Goal: Complete application form

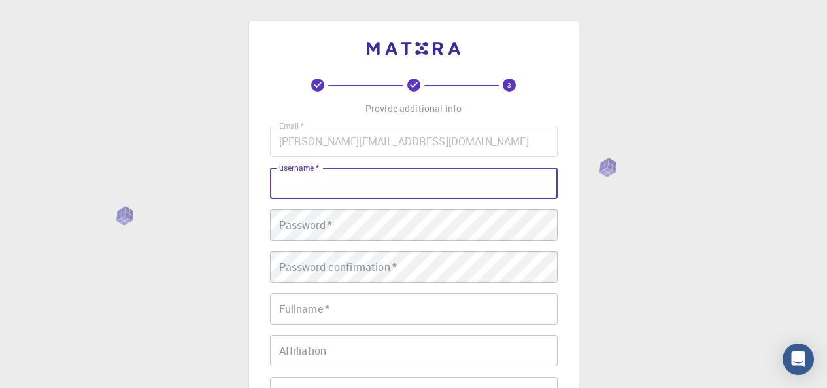
click at [329, 178] on input "username   *" at bounding box center [414, 182] width 288 height 31
type input "[PERSON_NAME][EMAIL_ADDRESS][DOMAIN_NAME]"
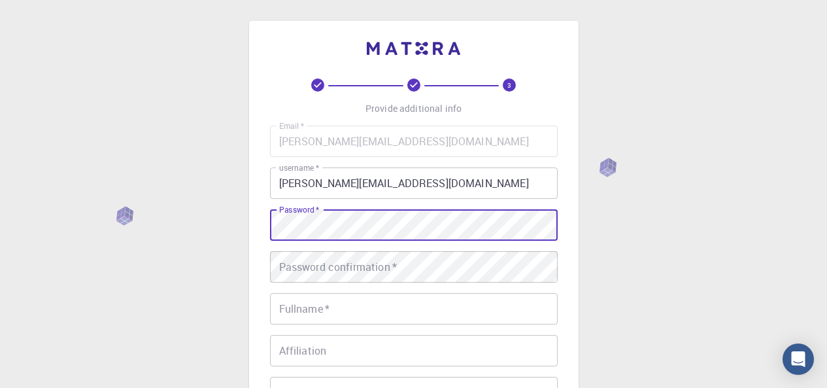
click at [303, 265] on div "Password confirmation   * Password confirmation   *" at bounding box center [414, 266] width 288 height 31
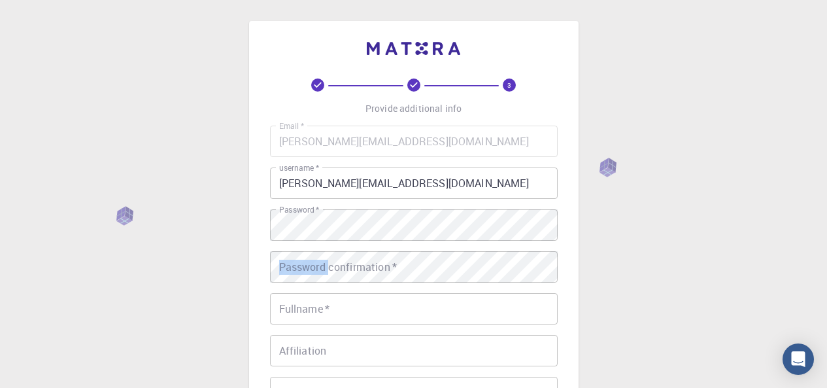
click at [303, 265] on div "Password confirmation   * Password confirmation   *" at bounding box center [414, 266] width 288 height 31
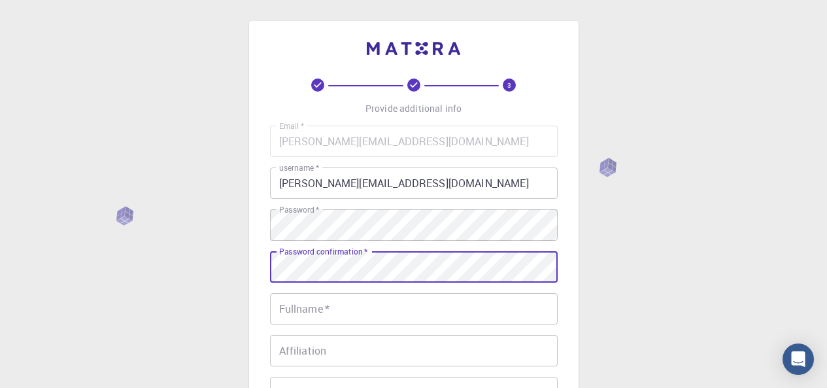
click at [348, 312] on input "Fullname   *" at bounding box center [414, 308] width 288 height 31
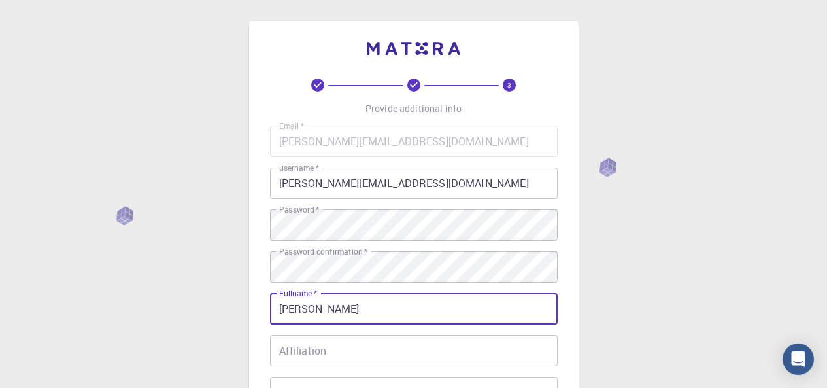
type input "[PERSON_NAME]"
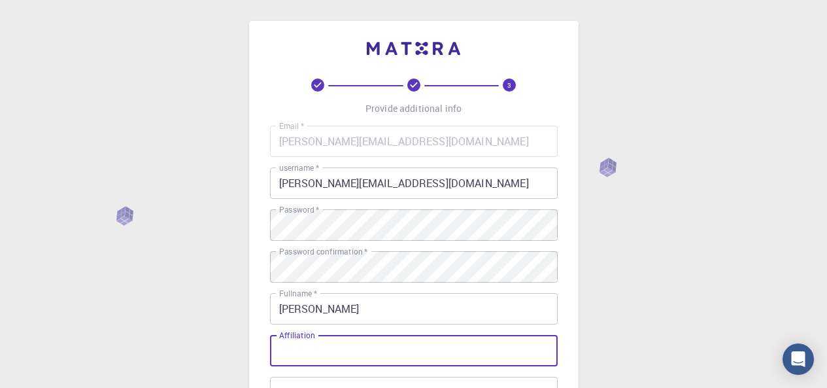
click at [347, 352] on input "Affiliation" at bounding box center [414, 350] width 288 height 31
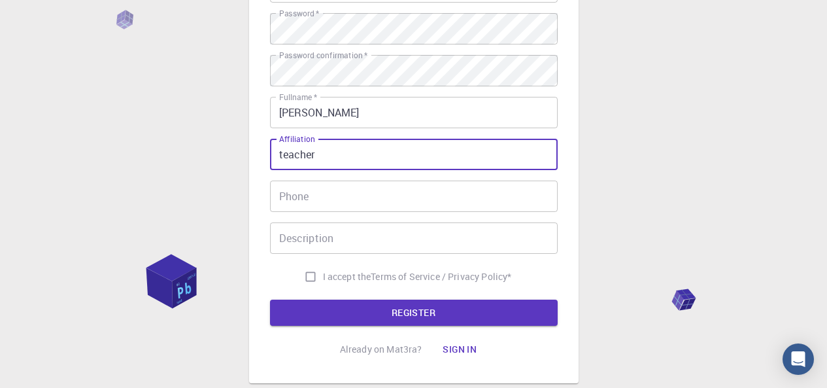
type input "teacher"
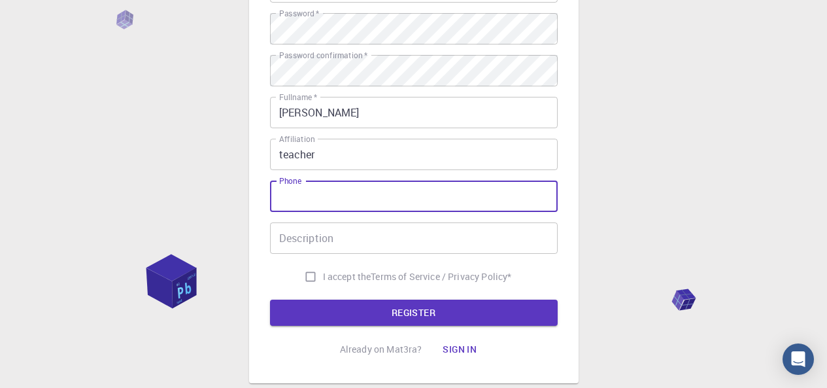
click at [351, 193] on input "Phone" at bounding box center [414, 195] width 288 height 31
type input "9811998997"
click at [302, 275] on input "I accept the Terms of Service / Privacy Policy *" at bounding box center [310, 276] width 25 height 25
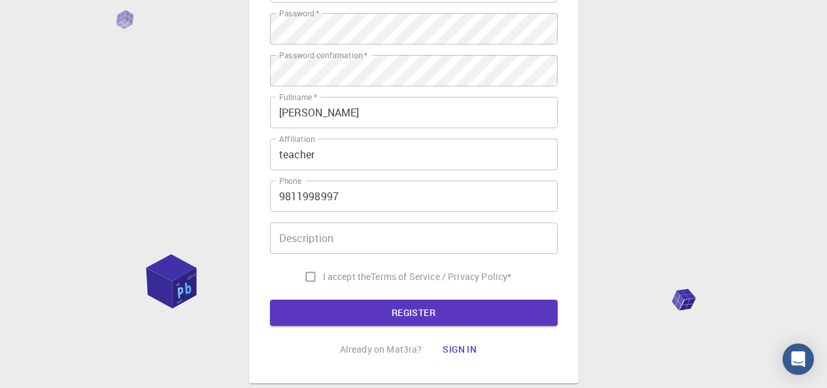
click at [308, 273] on input "I accept the Terms of Service / Privacy Policy *" at bounding box center [310, 276] width 25 height 25
checkbox input "true"
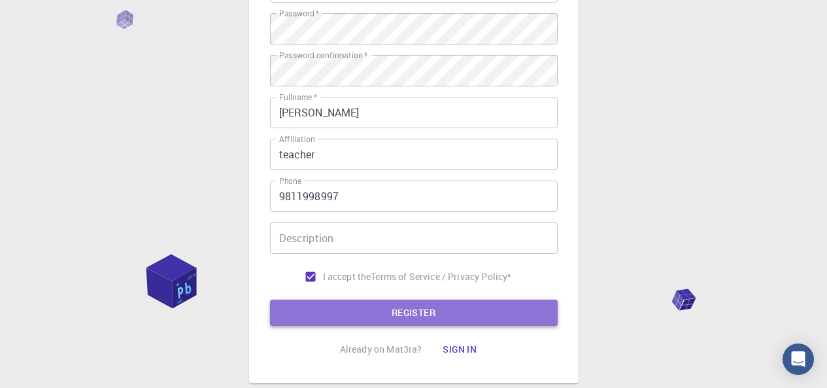
click at [404, 306] on button "REGISTER" at bounding box center [414, 312] width 288 height 26
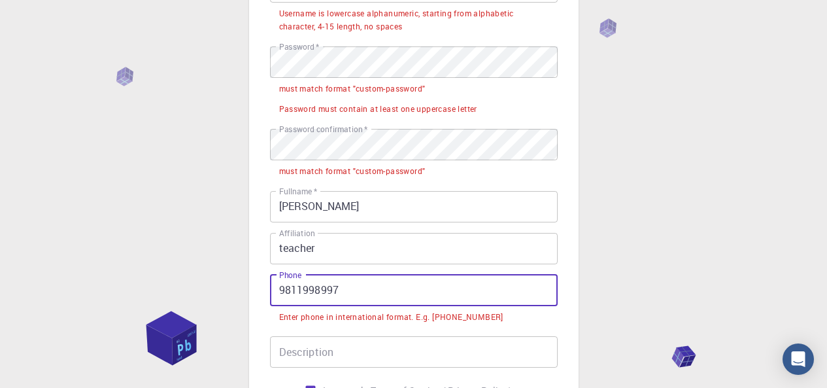
click at [279, 286] on input "9811998997" at bounding box center [414, 290] width 288 height 31
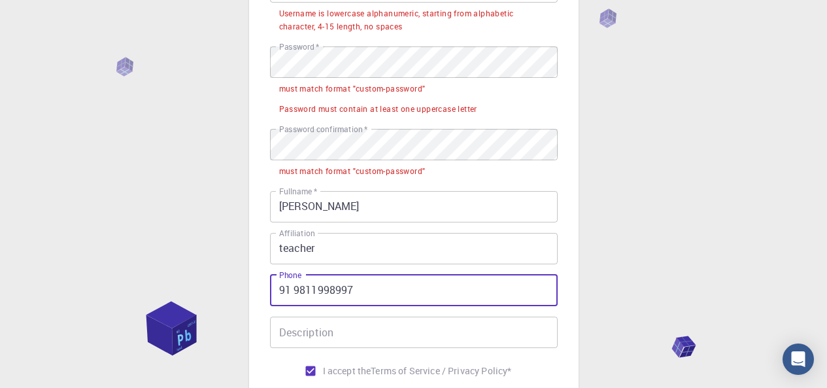
type input "91 9811998997"
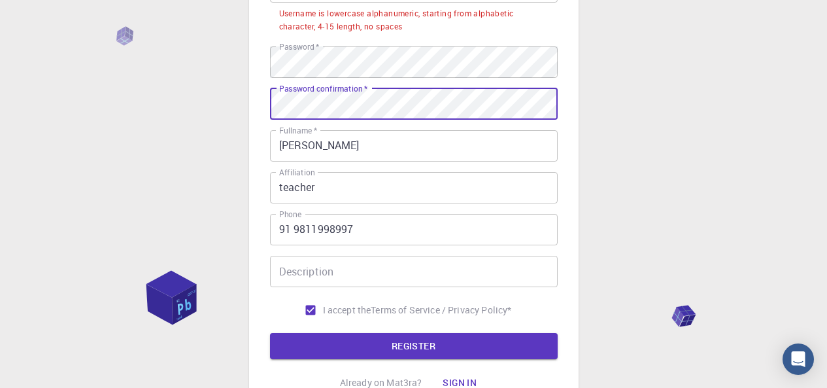
scroll to position [0, 0]
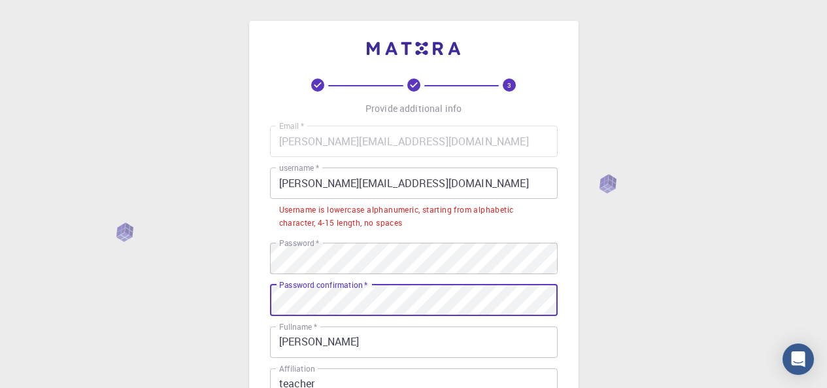
click at [421, 180] on input "[PERSON_NAME][EMAIL_ADDRESS][DOMAIN_NAME]" at bounding box center [414, 182] width 288 height 31
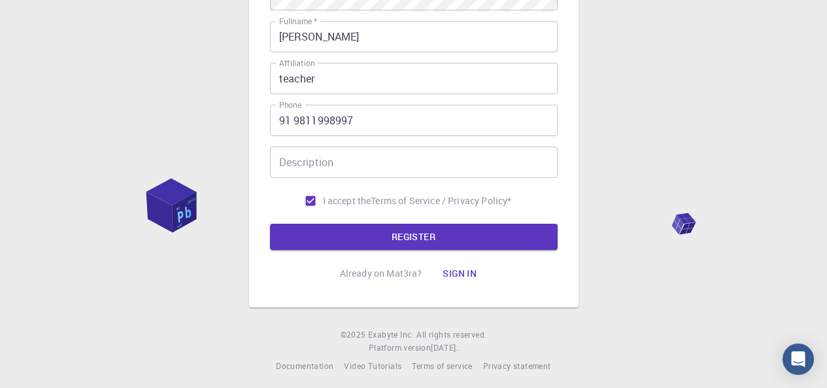
scroll to position [278, 0]
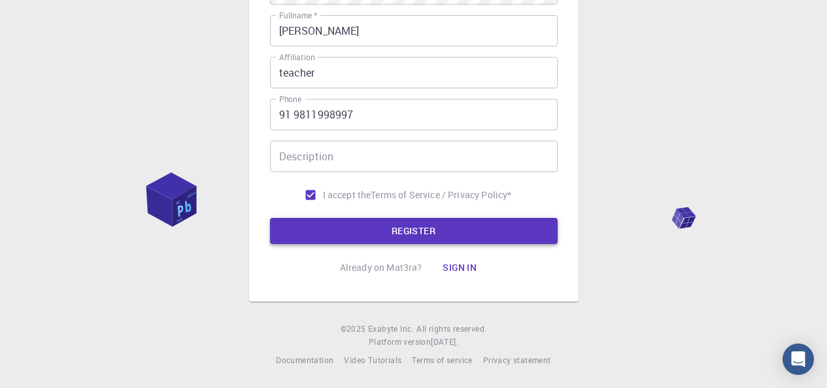
type input "kulvinder12"
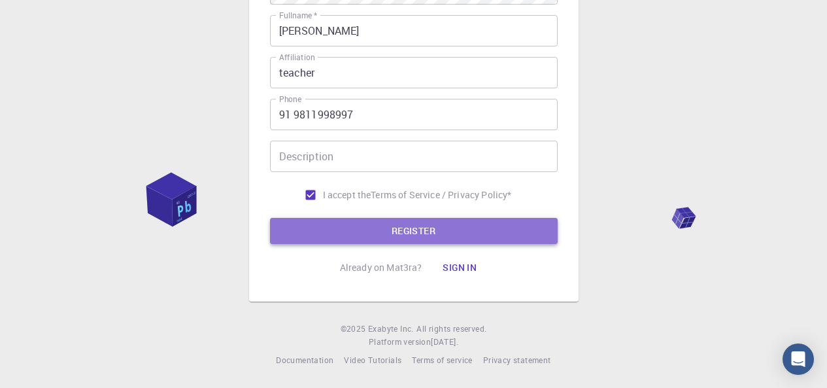
click at [360, 239] on button "REGISTER" at bounding box center [414, 231] width 288 height 26
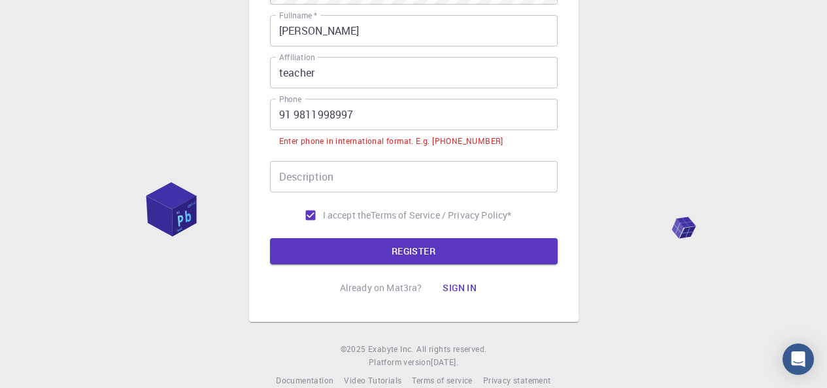
click at [297, 116] on input "91 9811998997" at bounding box center [414, 114] width 288 height 31
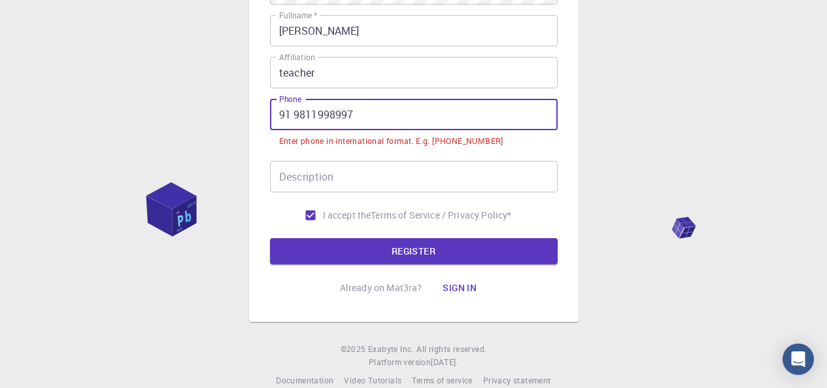
click at [291, 111] on input "91 9811998997" at bounding box center [414, 114] width 288 height 31
click at [295, 112] on input "91 9811998997" at bounding box center [414, 114] width 288 height 31
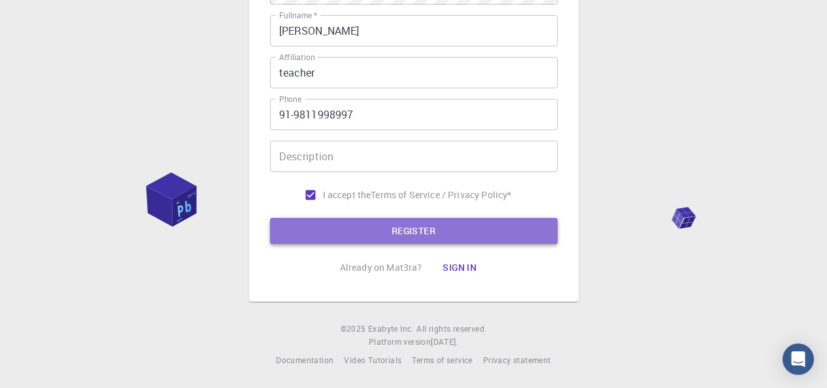
click at [418, 229] on button "REGISTER" at bounding box center [414, 231] width 288 height 26
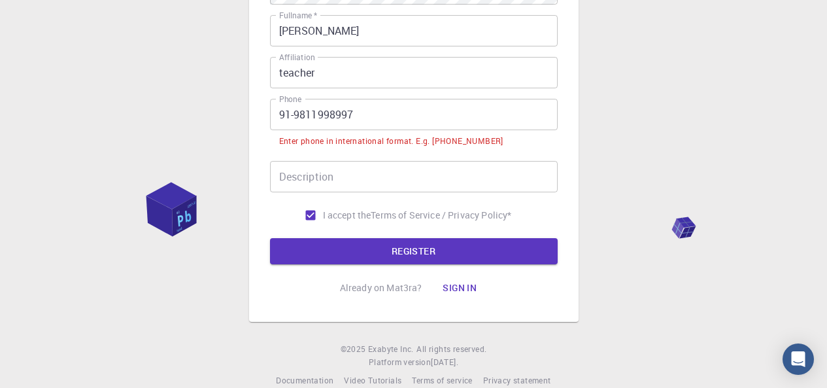
click at [296, 114] on input "91-9811998997" at bounding box center [414, 114] width 288 height 31
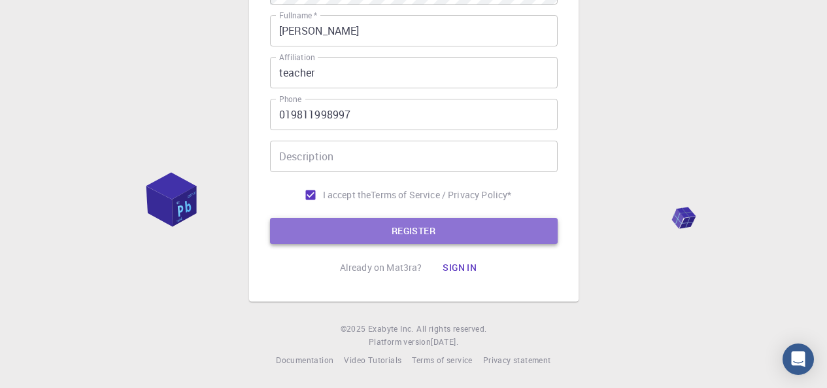
click at [389, 229] on button "REGISTER" at bounding box center [414, 231] width 288 height 26
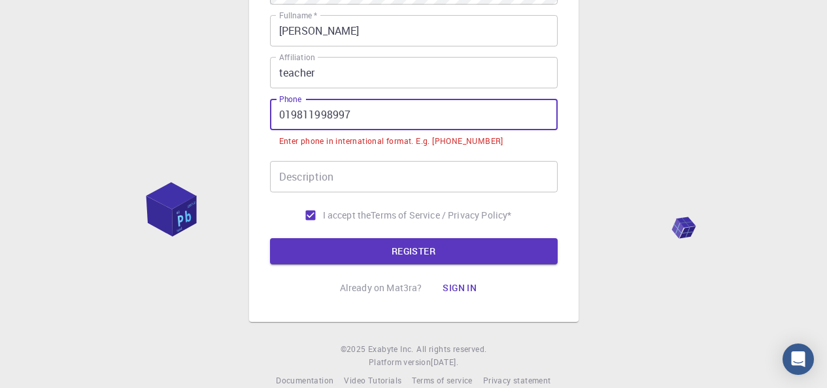
click at [278, 110] on input "019811998997" at bounding box center [414, 114] width 288 height 31
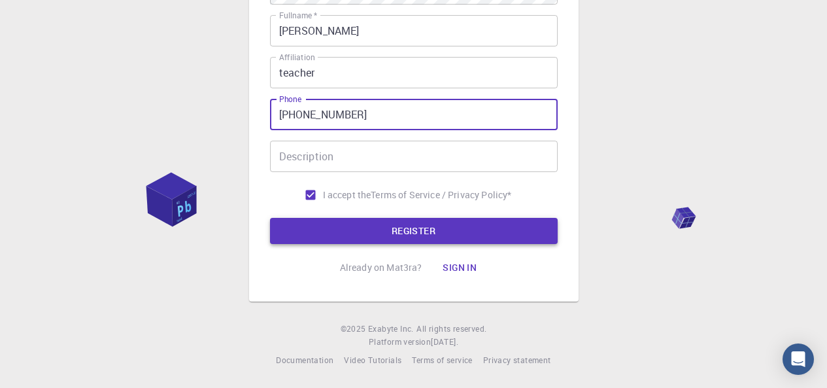
type input "[PHONE_NUMBER]"
click at [402, 225] on button "REGISTER" at bounding box center [414, 231] width 288 height 26
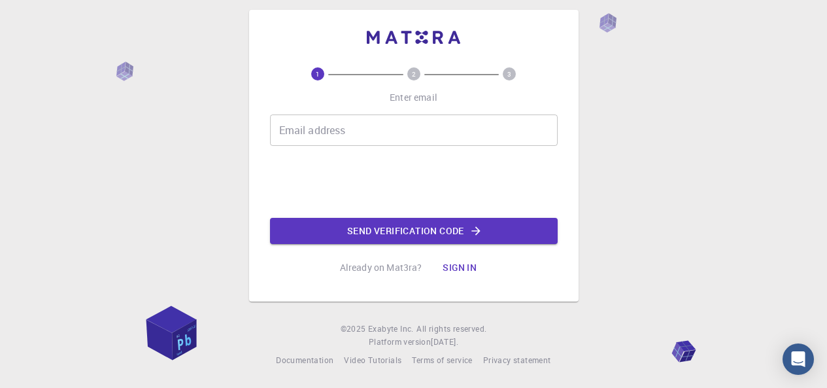
scroll to position [0, 0]
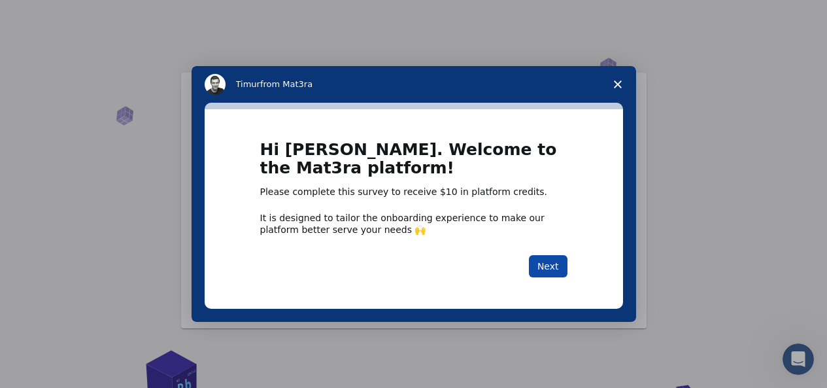
click at [550, 268] on button "Next" at bounding box center [548, 266] width 39 height 22
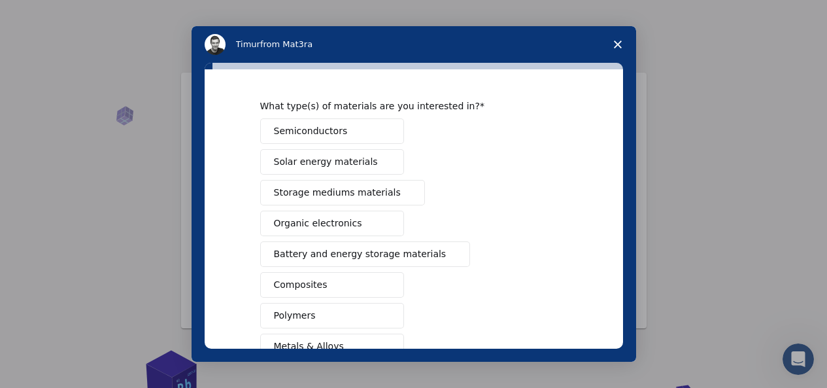
scroll to position [37, 0]
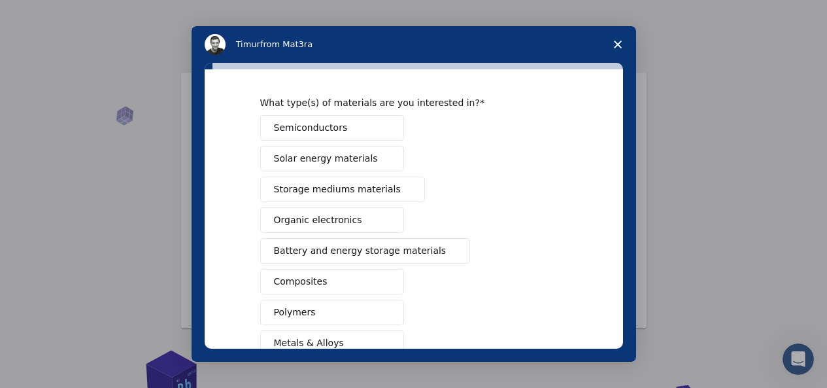
click at [616, 211] on div "What type(s) of materials are you interested in? Semiconductors Solar energy ma…" at bounding box center [414, 208] width 418 height 279
click at [361, 158] on button "Solar energy materials" at bounding box center [332, 158] width 144 height 25
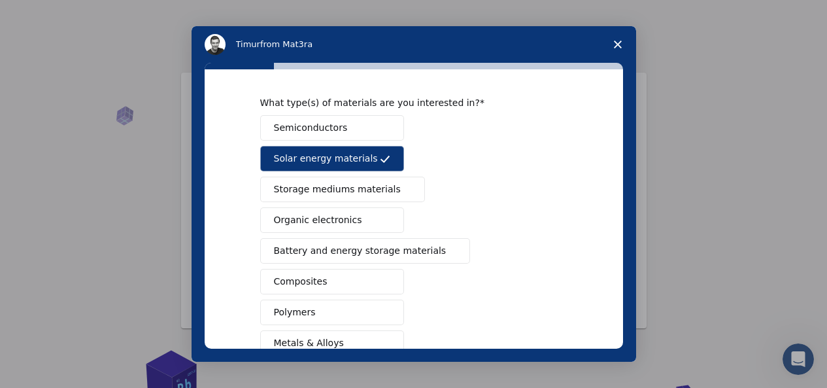
click at [361, 158] on button "Solar energy materials" at bounding box center [332, 158] width 144 height 25
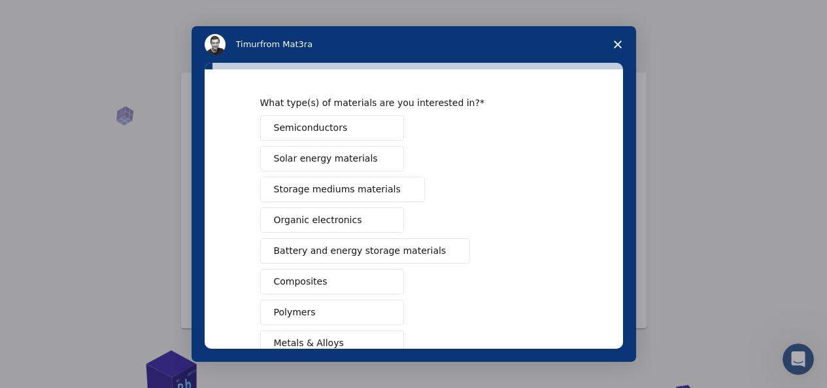
click at [348, 155] on span "Solar energy materials" at bounding box center [326, 159] width 104 height 14
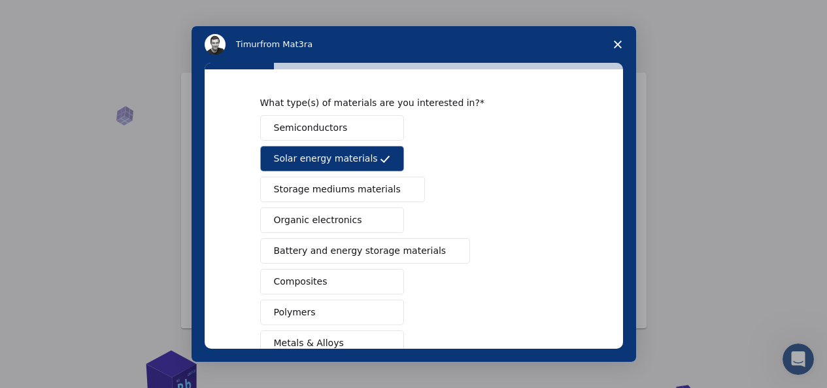
click at [348, 155] on span "Solar energy materials" at bounding box center [326, 159] width 104 height 14
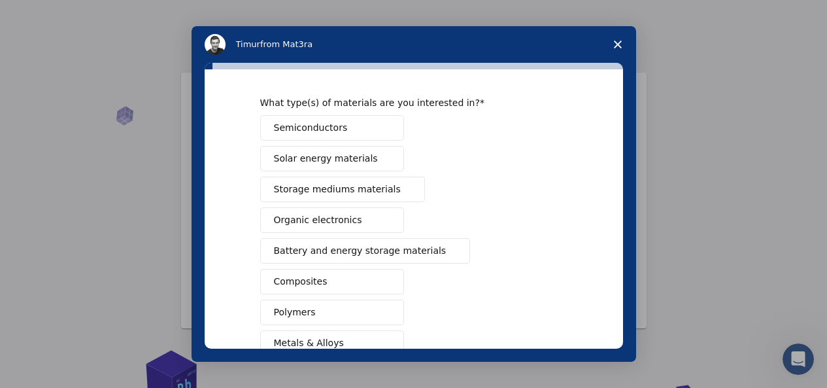
scroll to position [35, 0]
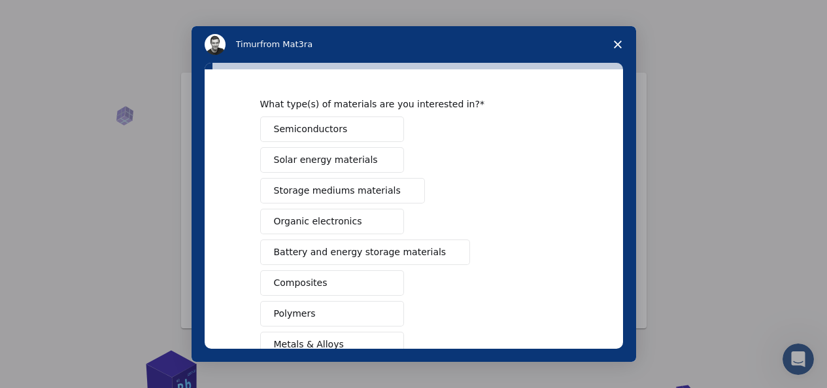
click at [328, 131] on span "Semiconductors" at bounding box center [311, 129] width 74 height 14
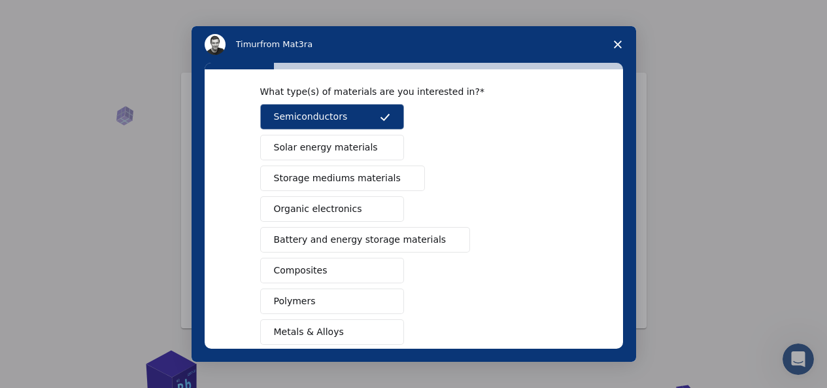
scroll to position [50, 0]
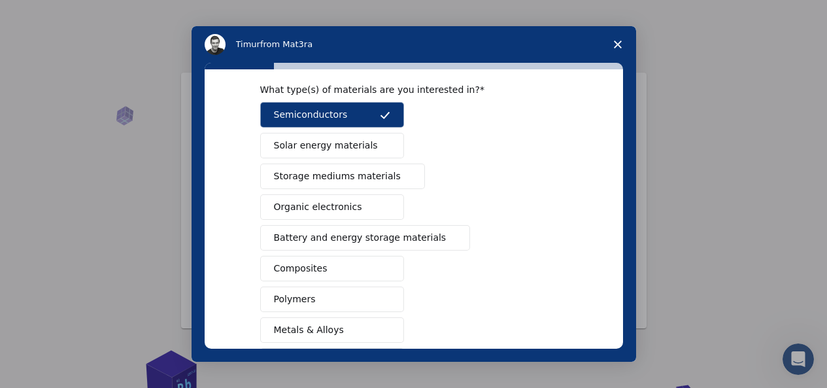
click at [305, 267] on span "Composites" at bounding box center [301, 268] width 54 height 14
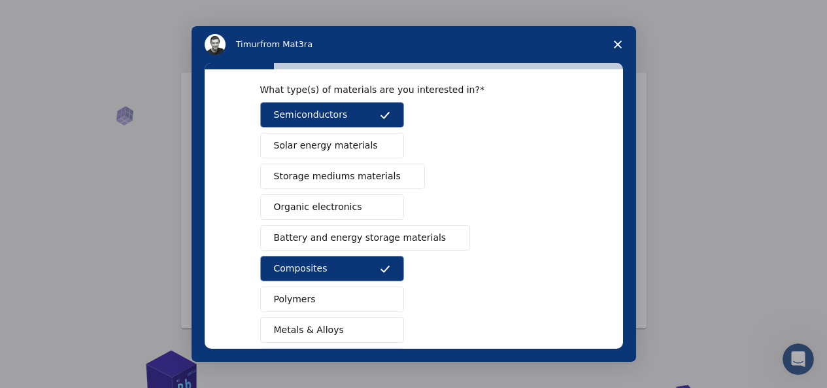
click at [309, 297] on button "Polymers" at bounding box center [332, 298] width 144 height 25
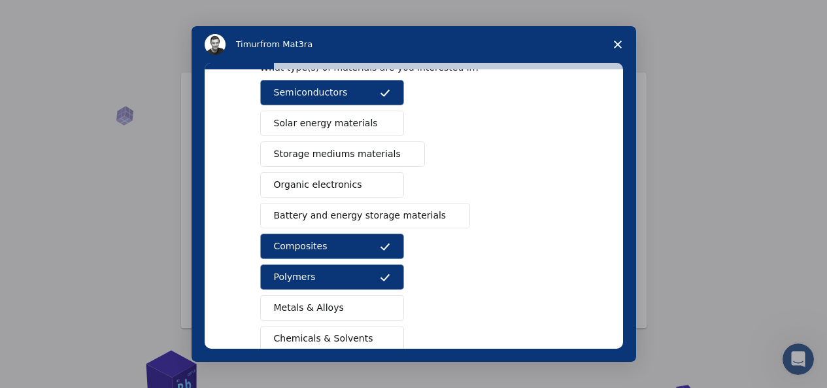
scroll to position [73, 0]
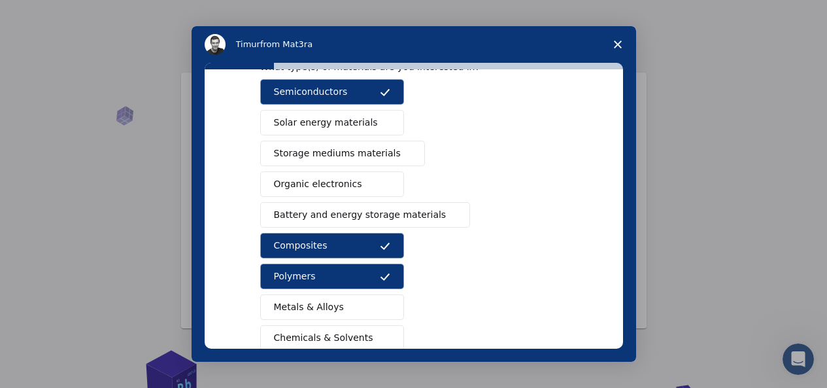
click at [605, 240] on div "What type(s) of materials are you interested in? Semiconductors Solar energy ma…" at bounding box center [414, 208] width 418 height 279
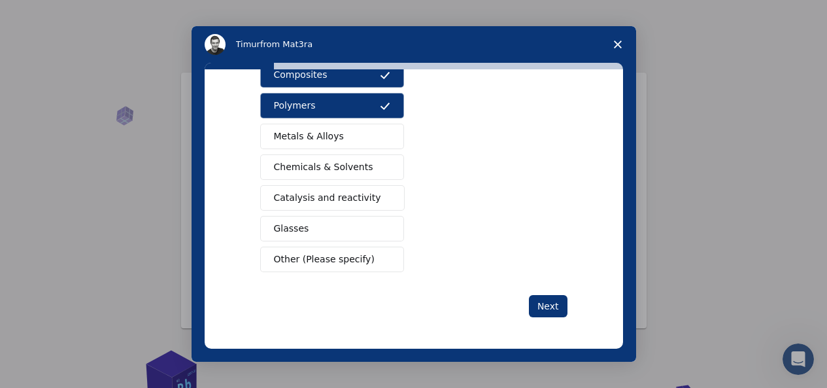
click at [352, 258] on span "Other (Please specify)" at bounding box center [324, 259] width 101 height 14
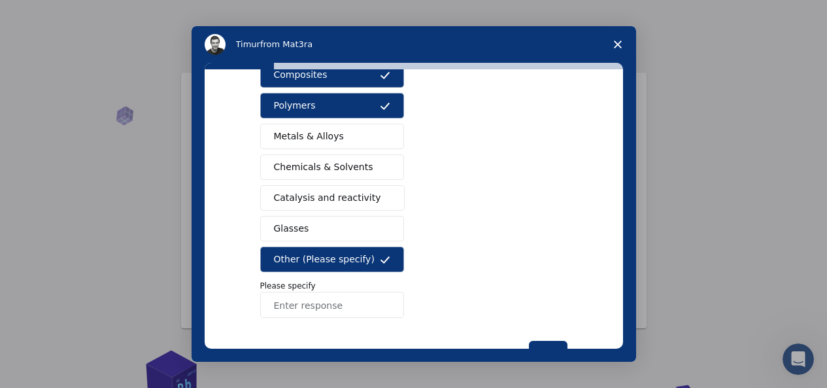
click at [311, 307] on input "Enter response" at bounding box center [332, 305] width 144 height 26
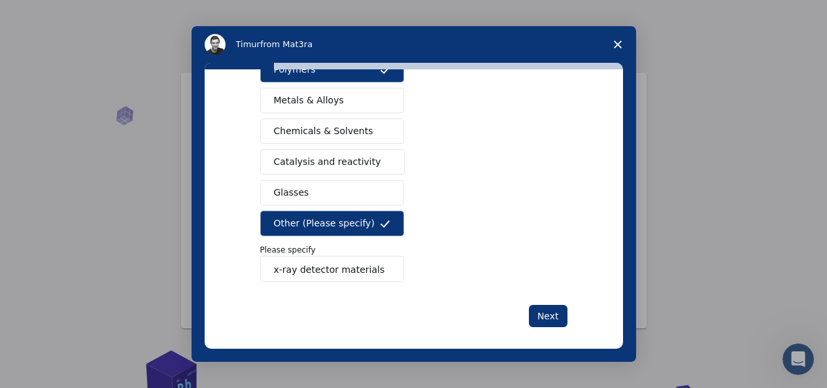
scroll to position [289, 0]
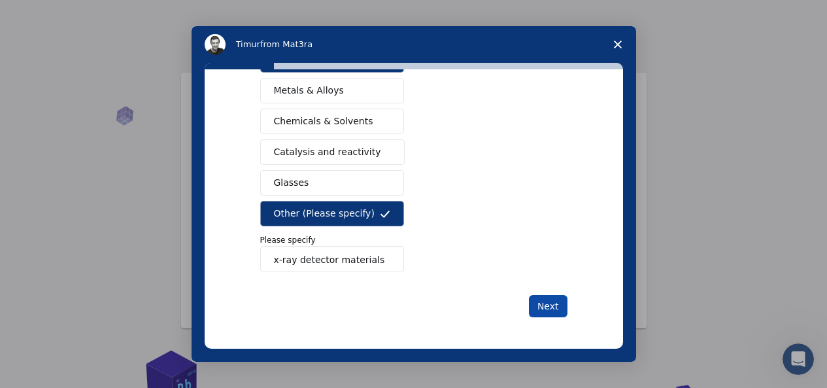
type input "x-ray detector materials"
click at [550, 301] on button "Next" at bounding box center [548, 306] width 39 height 22
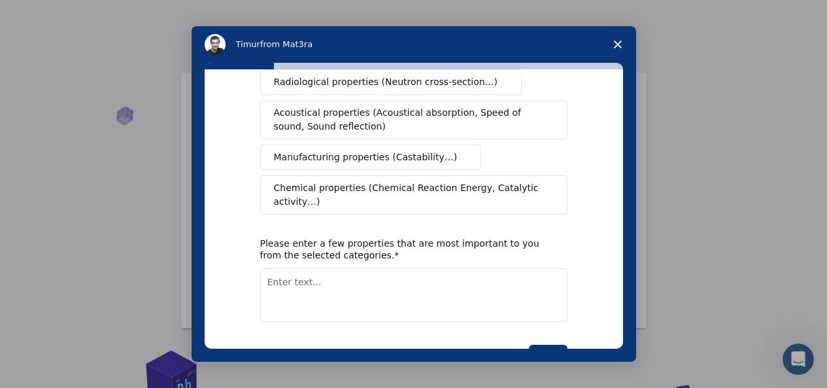
scroll to position [0, 0]
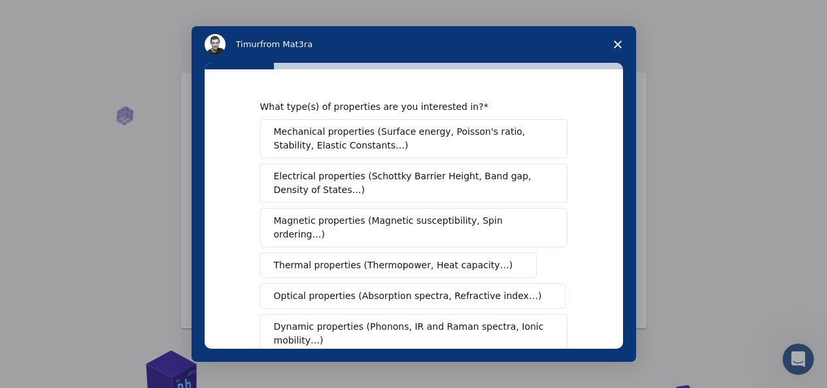
click at [337, 140] on span "Mechanical properties (Surface energy, Poisson's ratio, Stability, Elastic Cons…" at bounding box center [410, 138] width 273 height 27
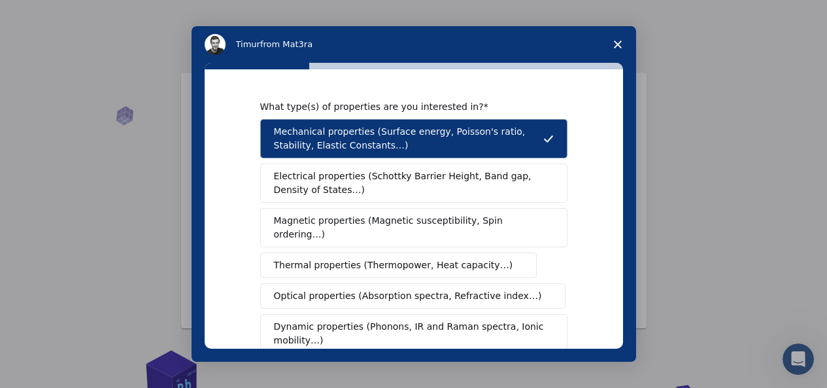
click at [328, 181] on span "Electrical properties (Schottky Barrier Height, Band gap, Density of States…)" at bounding box center [410, 182] width 272 height 27
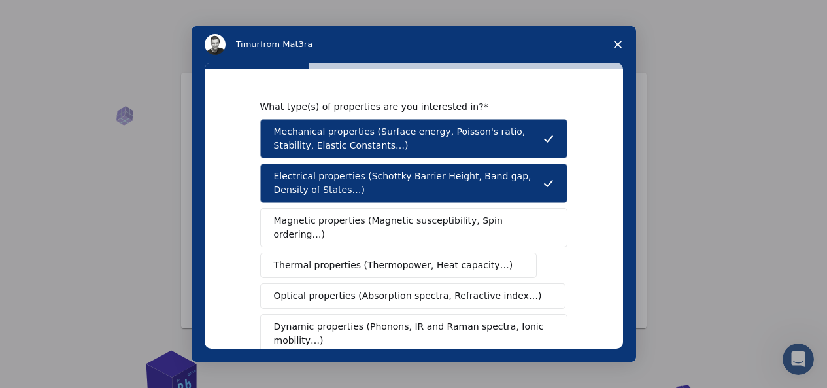
click at [343, 258] on span "Thermal properties (Thermopower, Heat capacity…)" at bounding box center [393, 265] width 239 height 14
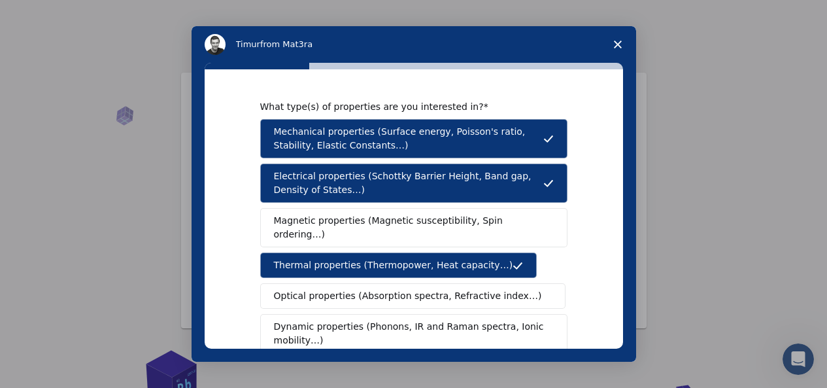
click at [419, 320] on span "Dynamic properties (Phonons, IR and Raman spectra, Ionic mobility…)" at bounding box center [409, 333] width 271 height 27
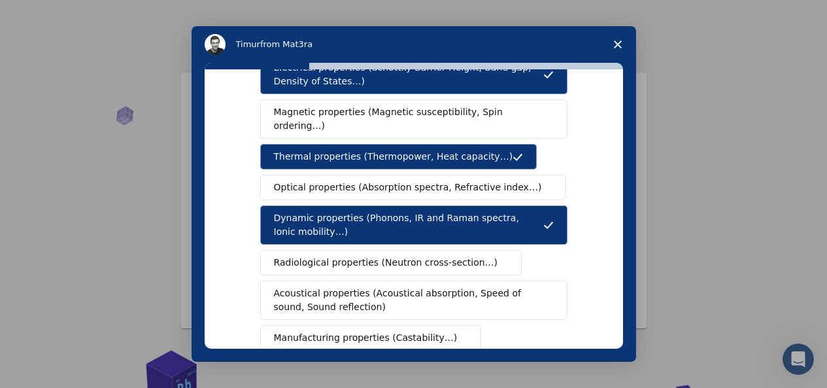
scroll to position [112, 0]
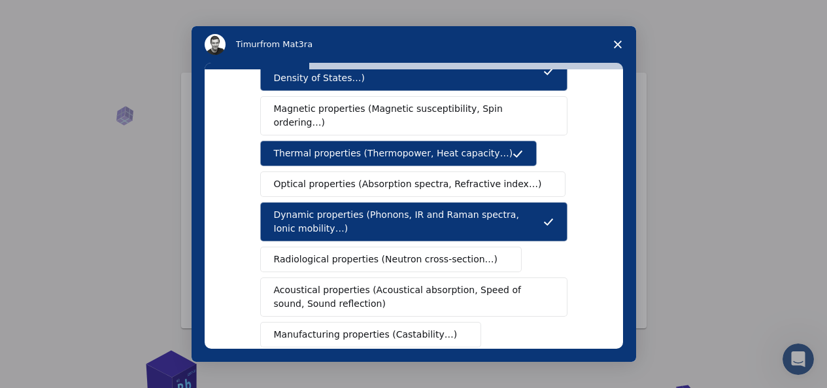
click at [363, 252] on span "Radiological properties (Neutron cross-section…)" at bounding box center [386, 259] width 224 height 14
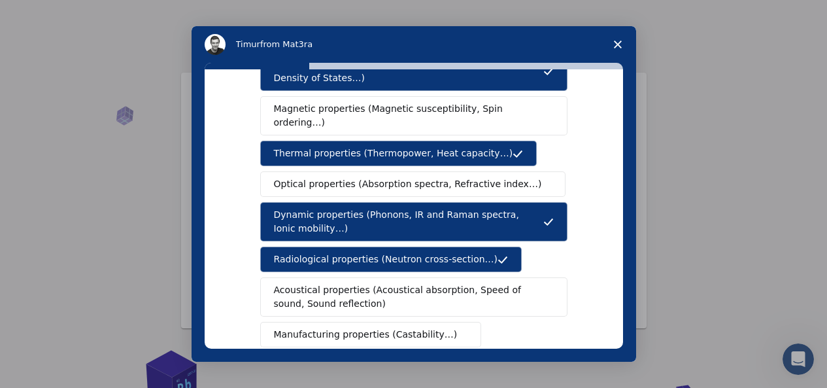
click at [325, 283] on span "Acoustical properties (Acoustical absorption, Speed of sound, Sound reflection)" at bounding box center [410, 296] width 272 height 27
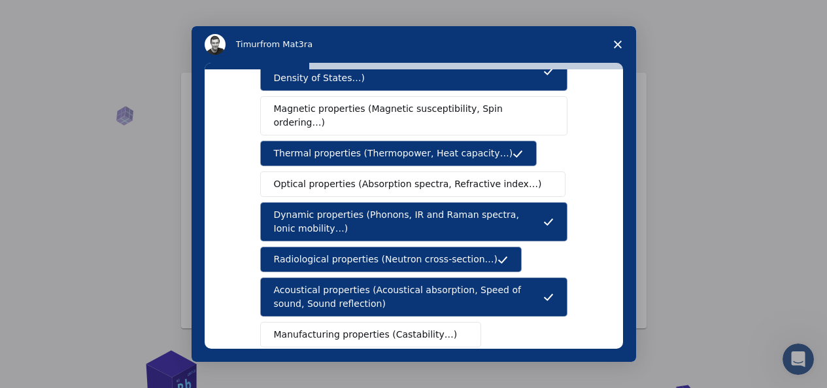
scroll to position [308, 0]
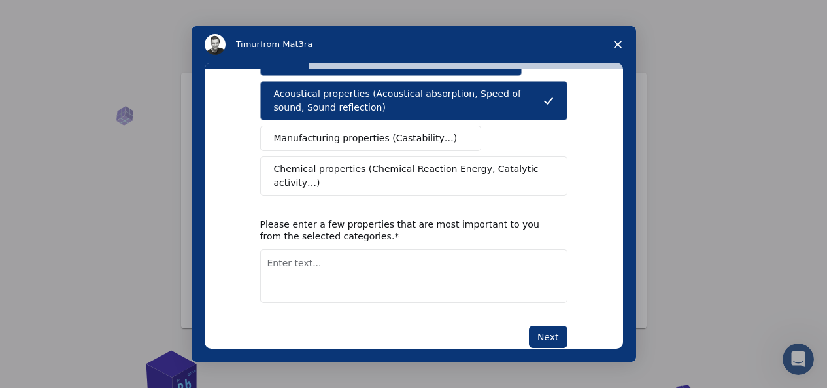
click at [360, 162] on span "Chemical properties (Chemical Reaction Energy, Catalytic activity…)" at bounding box center [409, 175] width 271 height 27
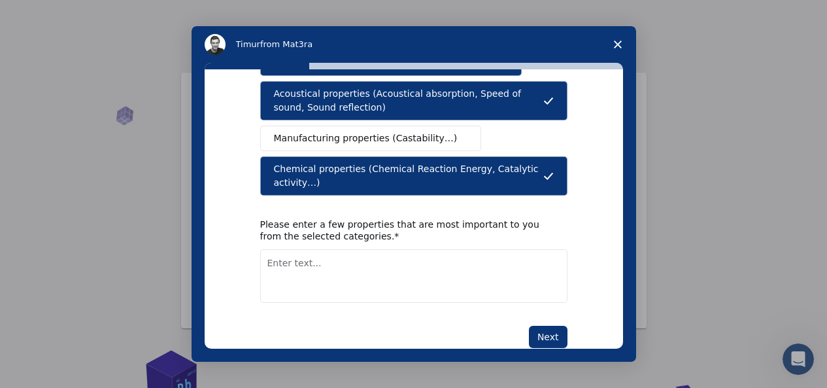
click at [267, 249] on textarea "Enter text..." at bounding box center [413, 276] width 307 height 54
click at [396, 249] on textarea "mobility, relaxation time, recombination's" at bounding box center [413, 276] width 307 height 54
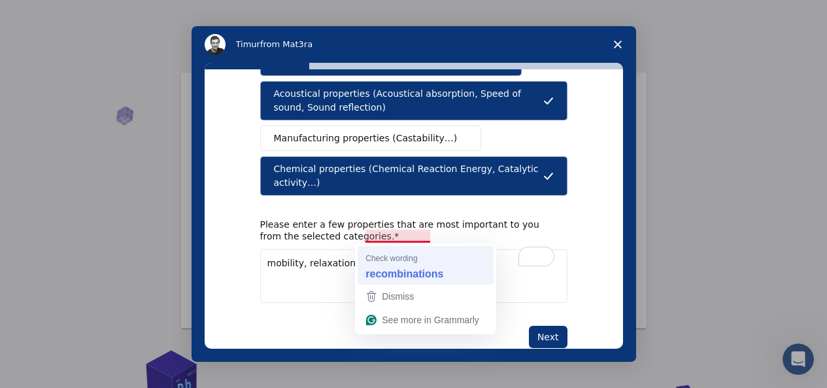
click at [394, 272] on strong "recombinations" at bounding box center [404, 273] width 78 height 14
type textarea "mobility, relaxation time, recombinations"
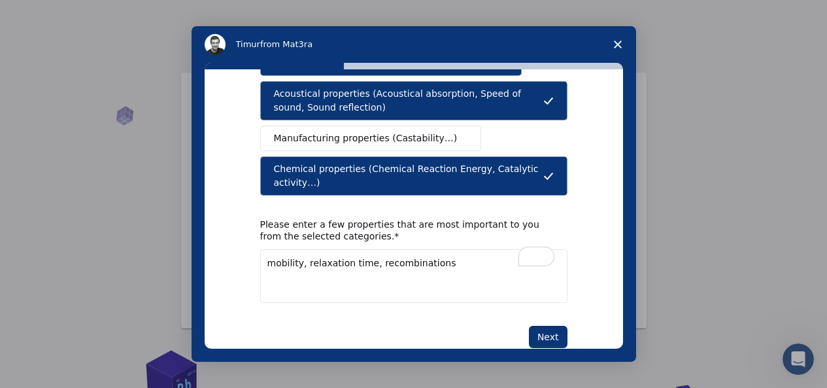
click at [432, 249] on textarea "mobility, relaxation time, recombinations" at bounding box center [413, 276] width 307 height 54
click at [548, 326] on button "Next" at bounding box center [548, 337] width 39 height 22
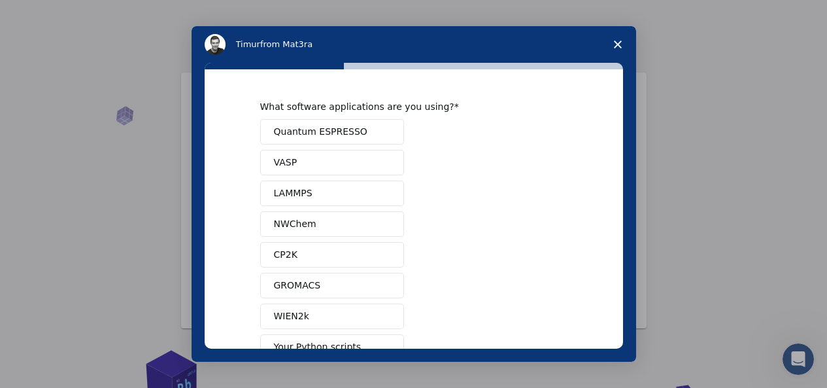
scroll to position [149, 0]
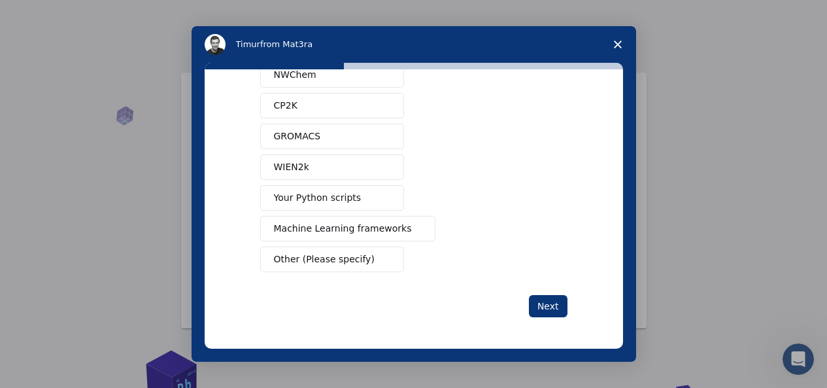
click at [318, 258] on span "Other (Please specify)" at bounding box center [324, 259] width 101 height 14
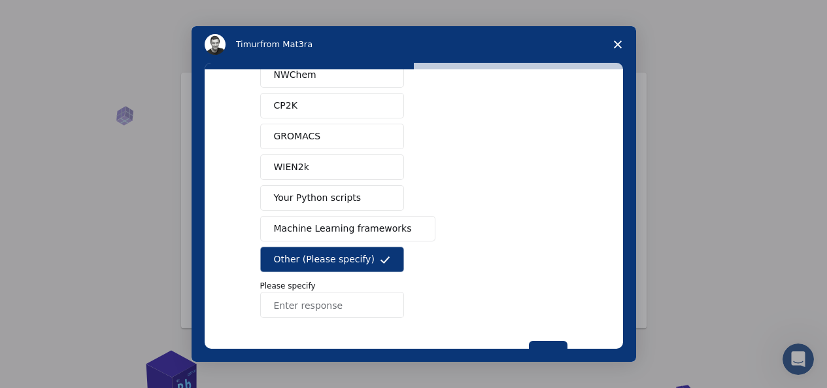
click at [293, 304] on input "Enter response" at bounding box center [332, 305] width 144 height 26
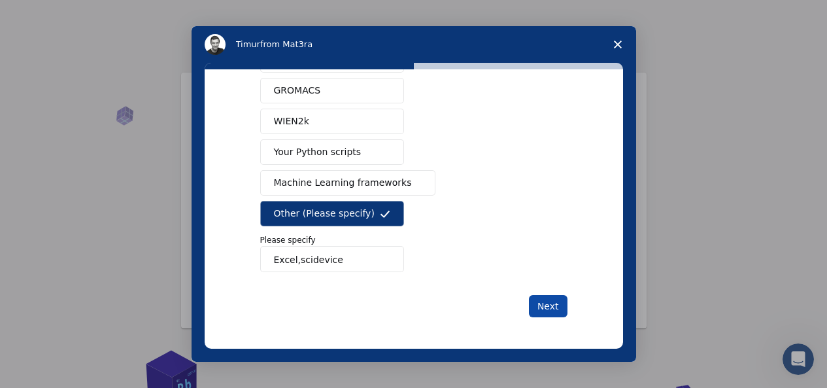
type input "Excel,scidevice"
click at [544, 305] on button "Next" at bounding box center [548, 306] width 39 height 22
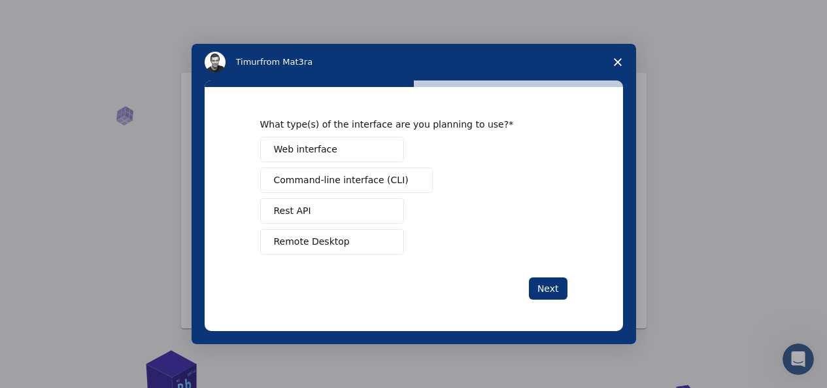
click at [313, 147] on span "Web interface" at bounding box center [305, 150] width 63 height 14
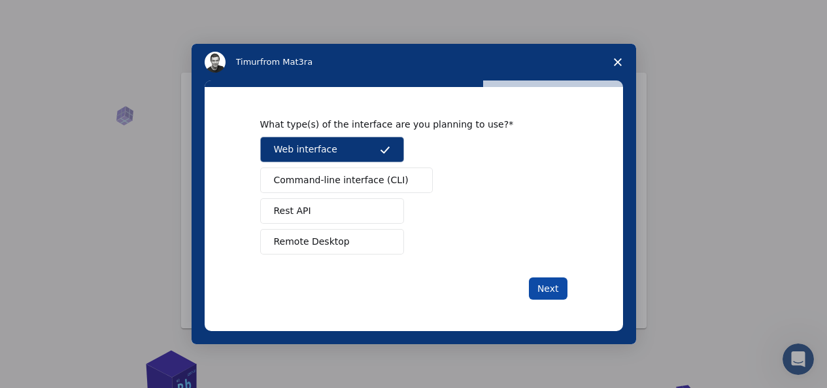
click at [546, 289] on button "Next" at bounding box center [548, 288] width 39 height 22
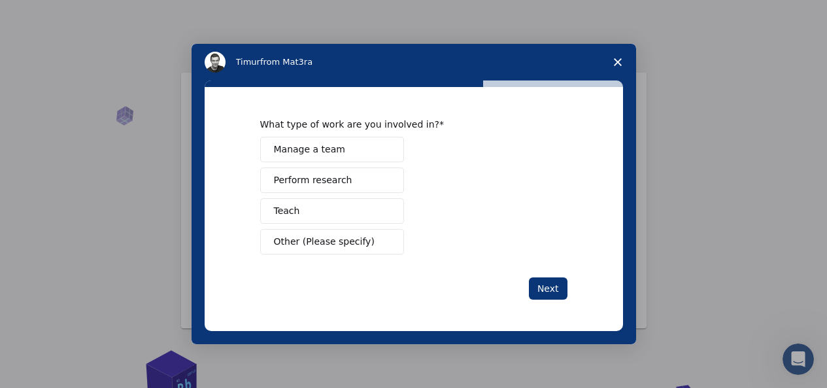
click at [292, 212] on span "Teach" at bounding box center [287, 211] width 26 height 14
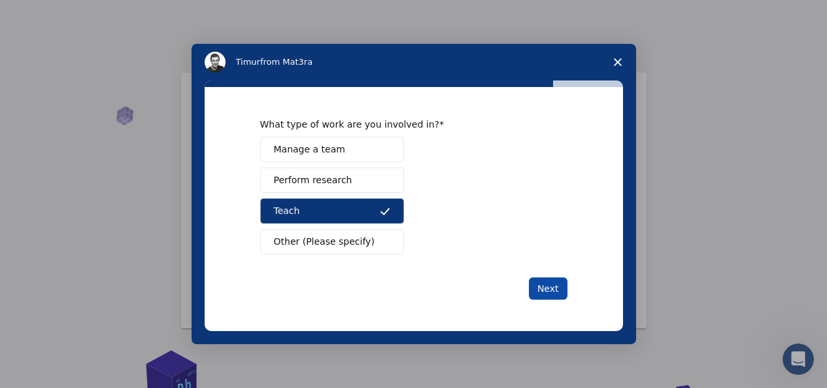
click at [545, 286] on button "Next" at bounding box center [548, 288] width 39 height 22
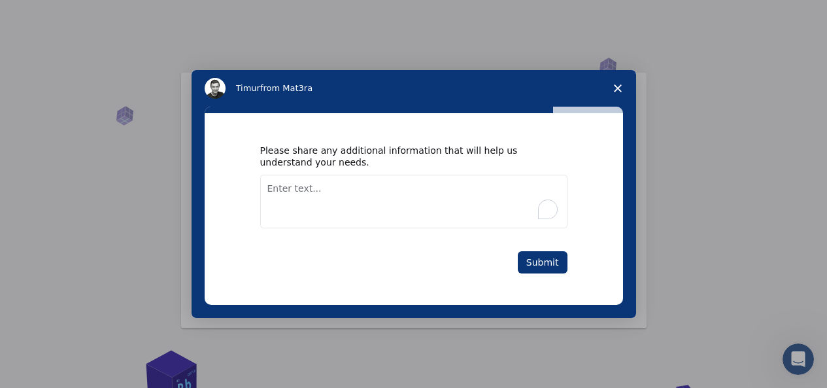
click at [286, 183] on textarea "To enrich screen reader interactions, please activate Accessibility in Grammarl…" at bounding box center [413, 202] width 307 height 54
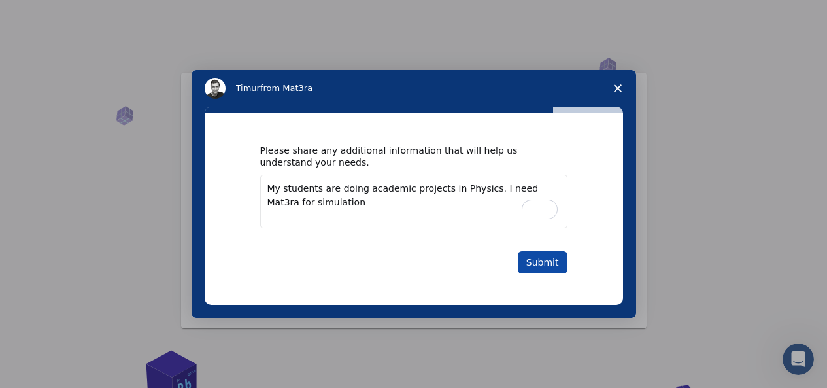
type textarea "My students are doing academic projects in Physics. I need Mat3ra for simulation"
click at [534, 258] on button "Submit" at bounding box center [543, 262] width 50 height 22
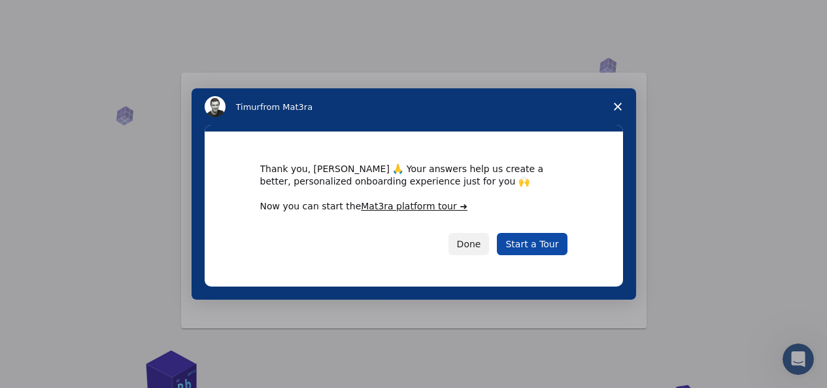
click at [541, 240] on link "Start a Tour" at bounding box center [532, 244] width 70 height 22
